Goal: Information Seeking & Learning: Understand process/instructions

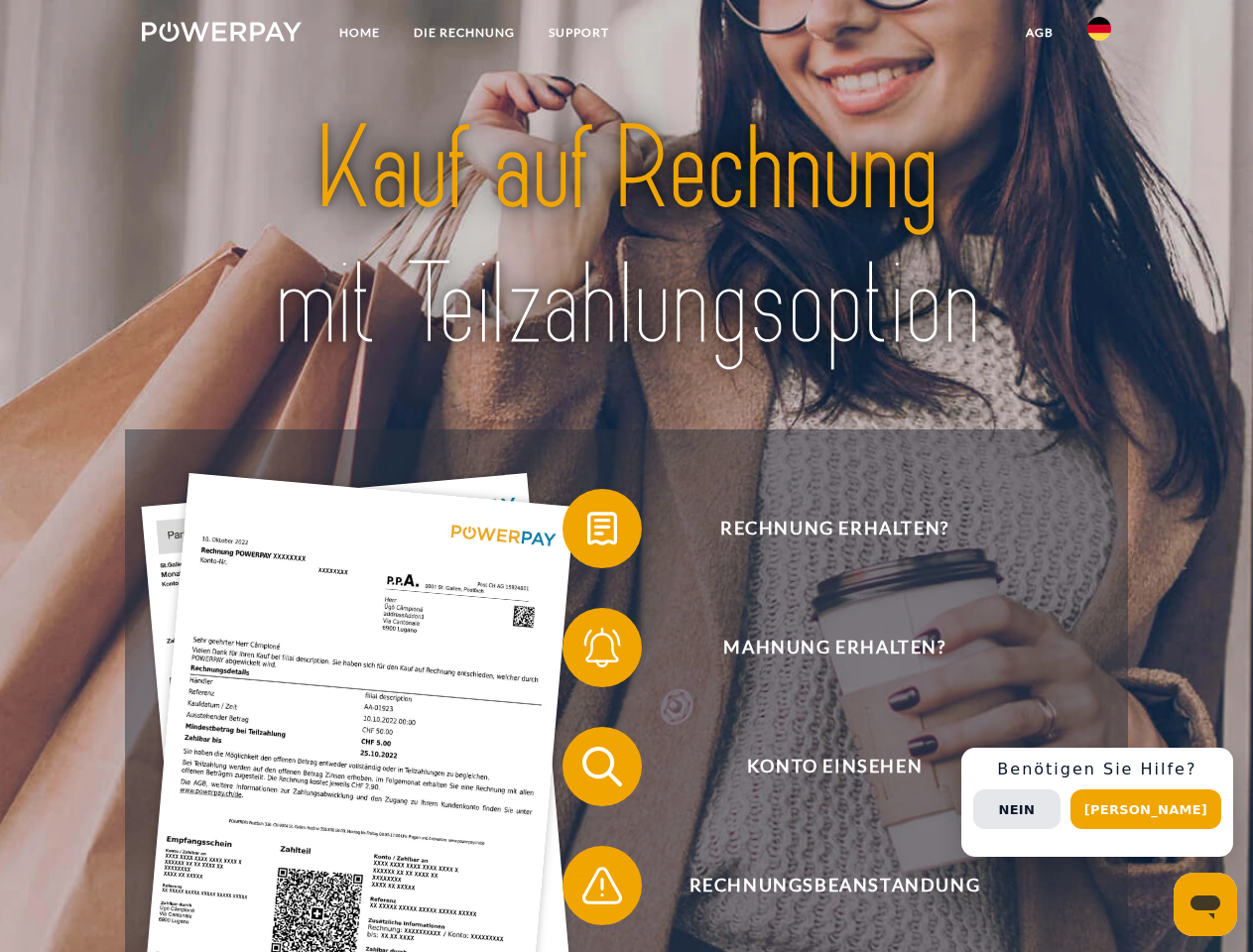
click at [221, 35] on img at bounding box center [221, 32] width 159 height 20
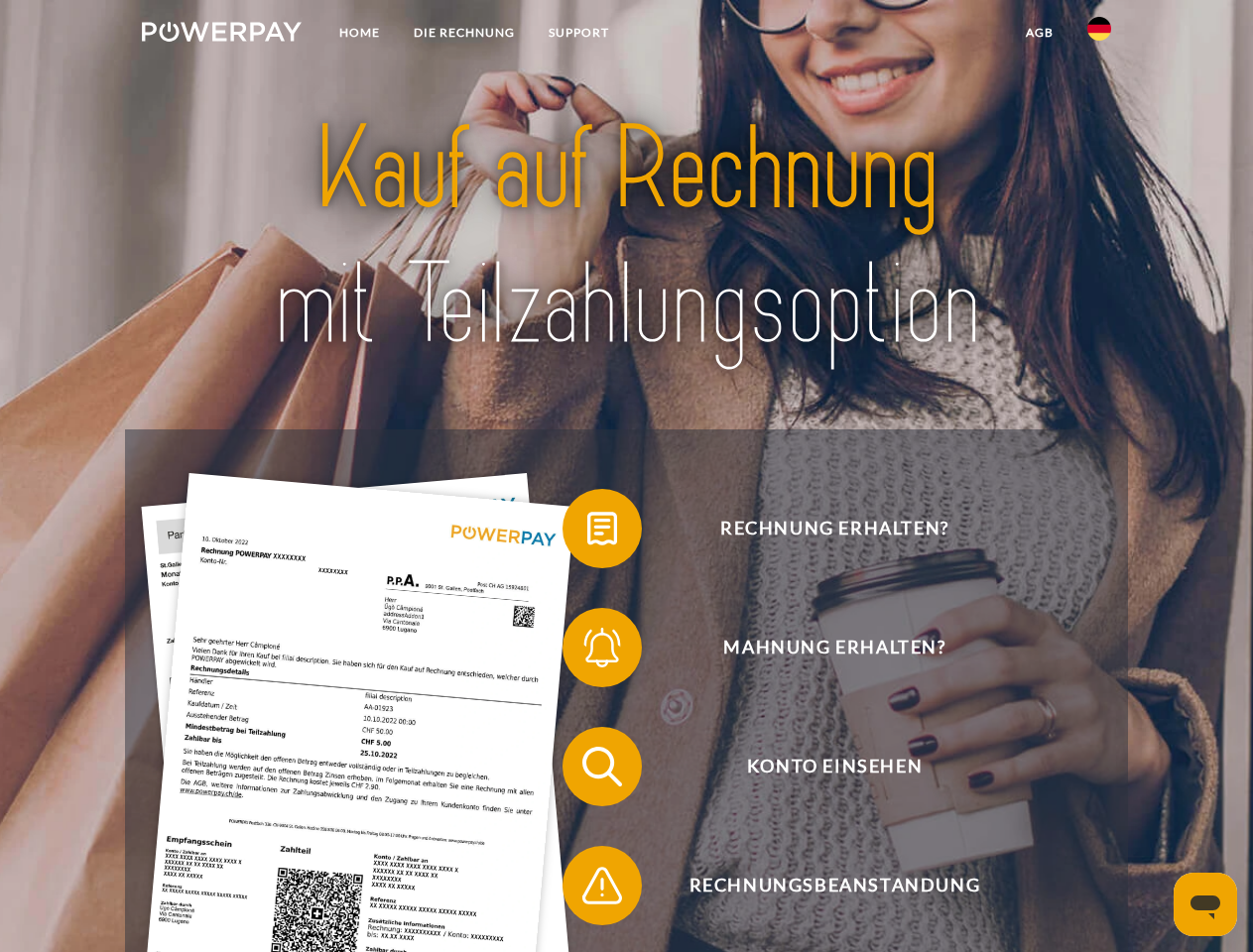
click at [1099, 35] on img at bounding box center [1099, 29] width 24 height 24
click at [1039, 33] on link "agb" at bounding box center [1040, 33] width 62 height 36
click at [587, 532] on span at bounding box center [573, 529] width 100 height 100
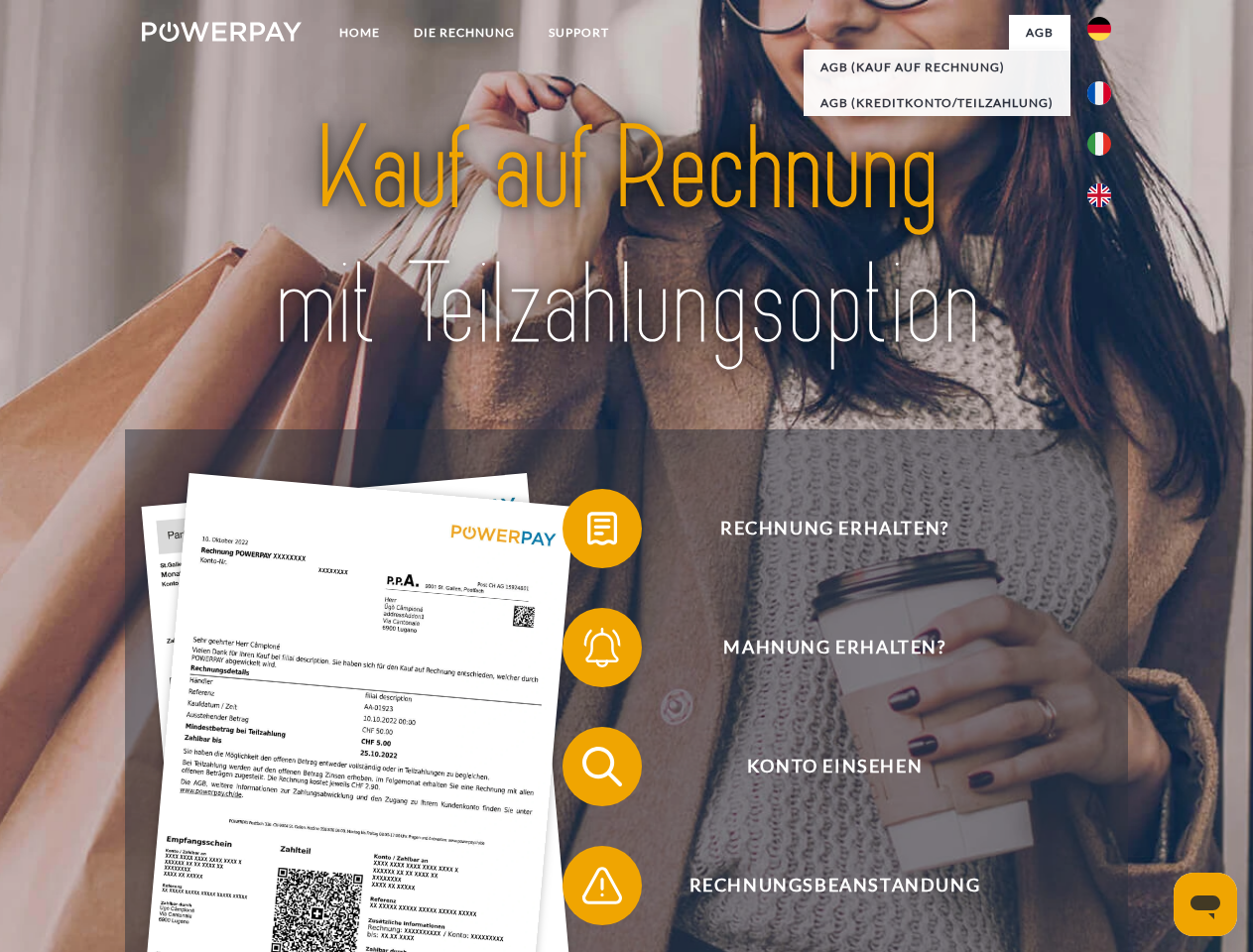
click at [587, 652] on span at bounding box center [573, 648] width 100 height 100
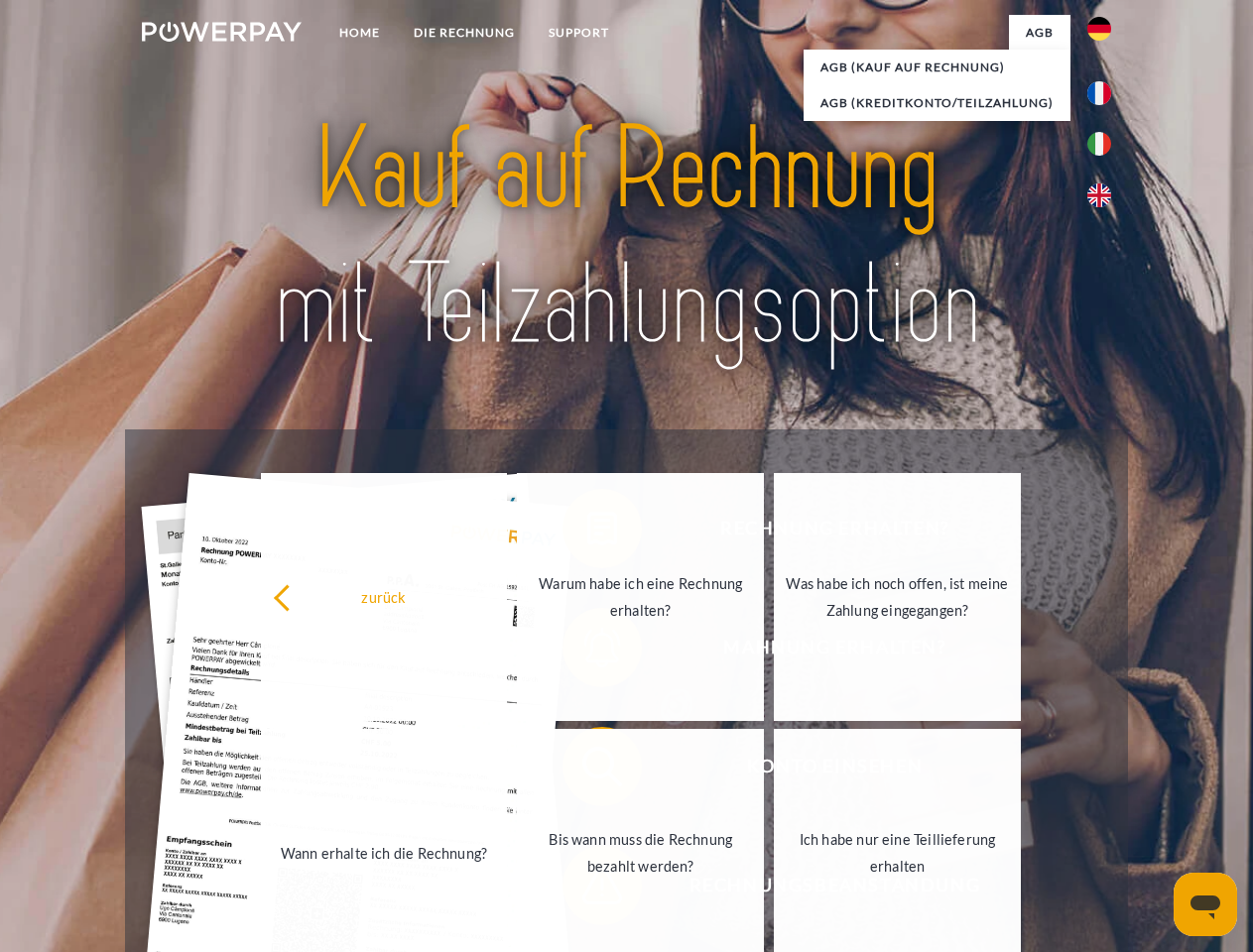
click at [587, 771] on link "Bis wann muss die Rechnung bezahlt werden?" at bounding box center [641, 853] width 247 height 248
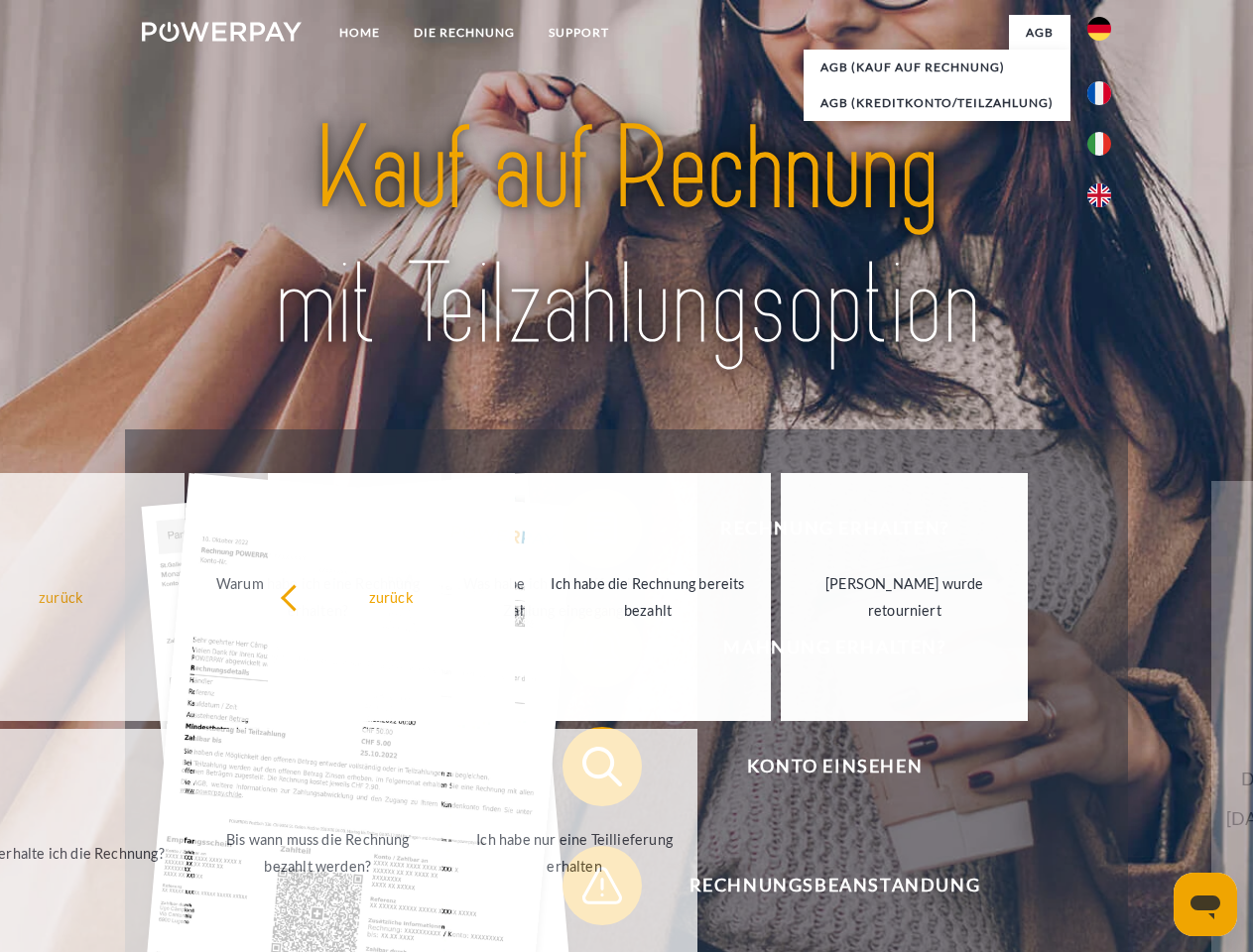
click at [587, 890] on span at bounding box center [573, 886] width 100 height 100
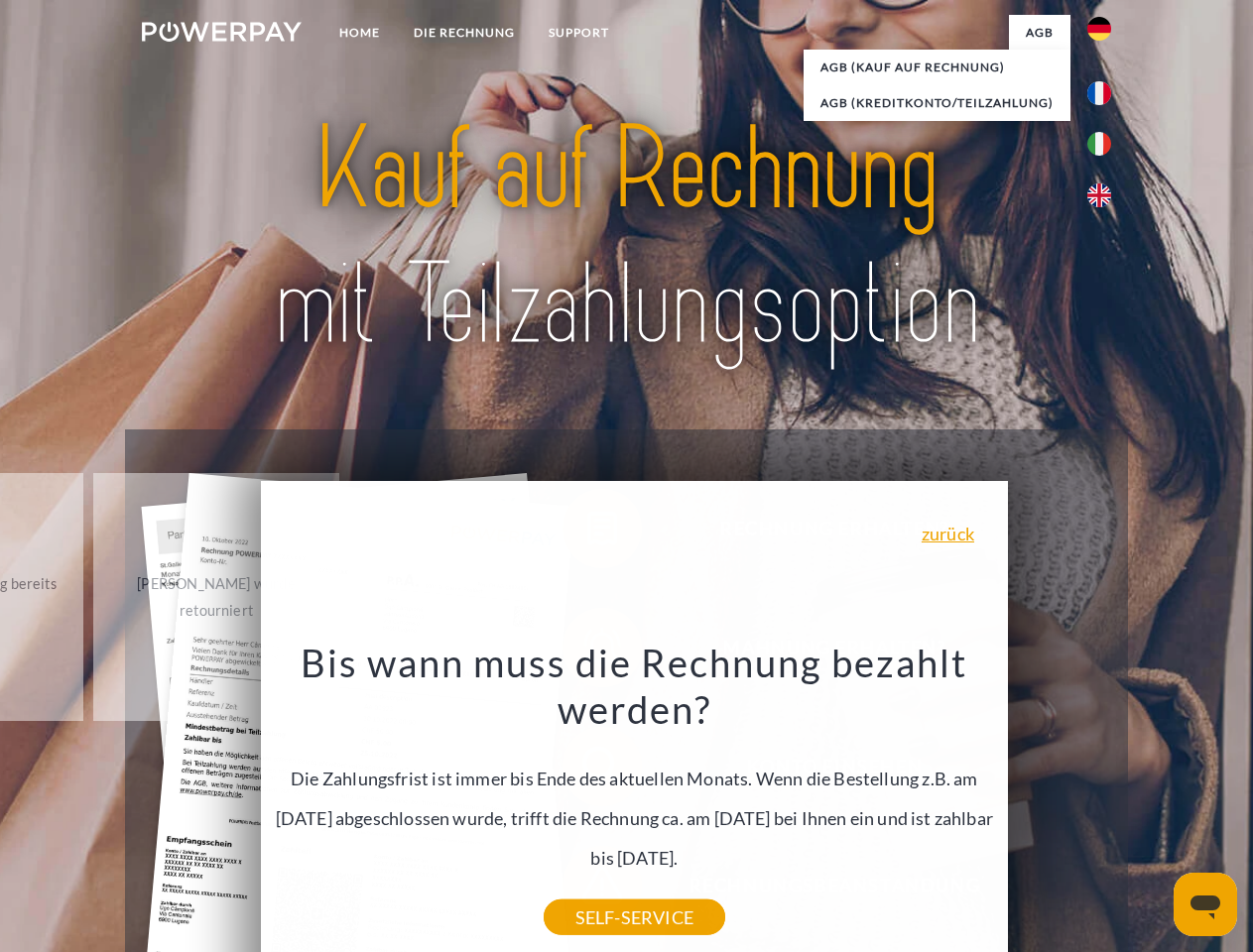
click at [1104, 802] on div "Rechnung erhalten? Mahnung erhalten? Konto einsehen" at bounding box center [625, 826] width 1002 height 793
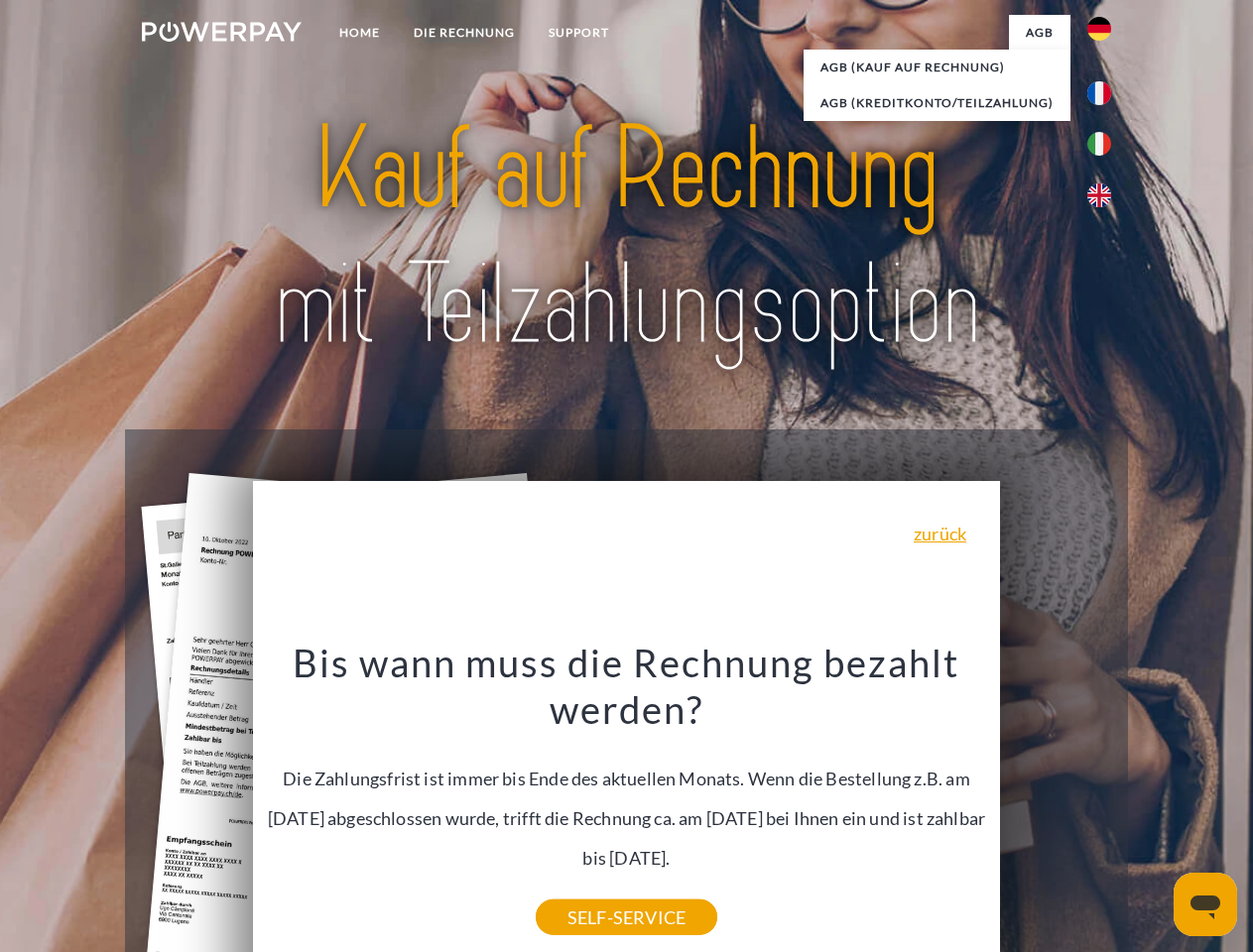
click at [1056, 806] on span "Konto einsehen" at bounding box center [834, 768] width 486 height 80
click at [1153, 809] on header "Home DIE RECHNUNG SUPPORT" at bounding box center [626, 685] width 1253 height 1370
